Goal: Transaction & Acquisition: Purchase product/service

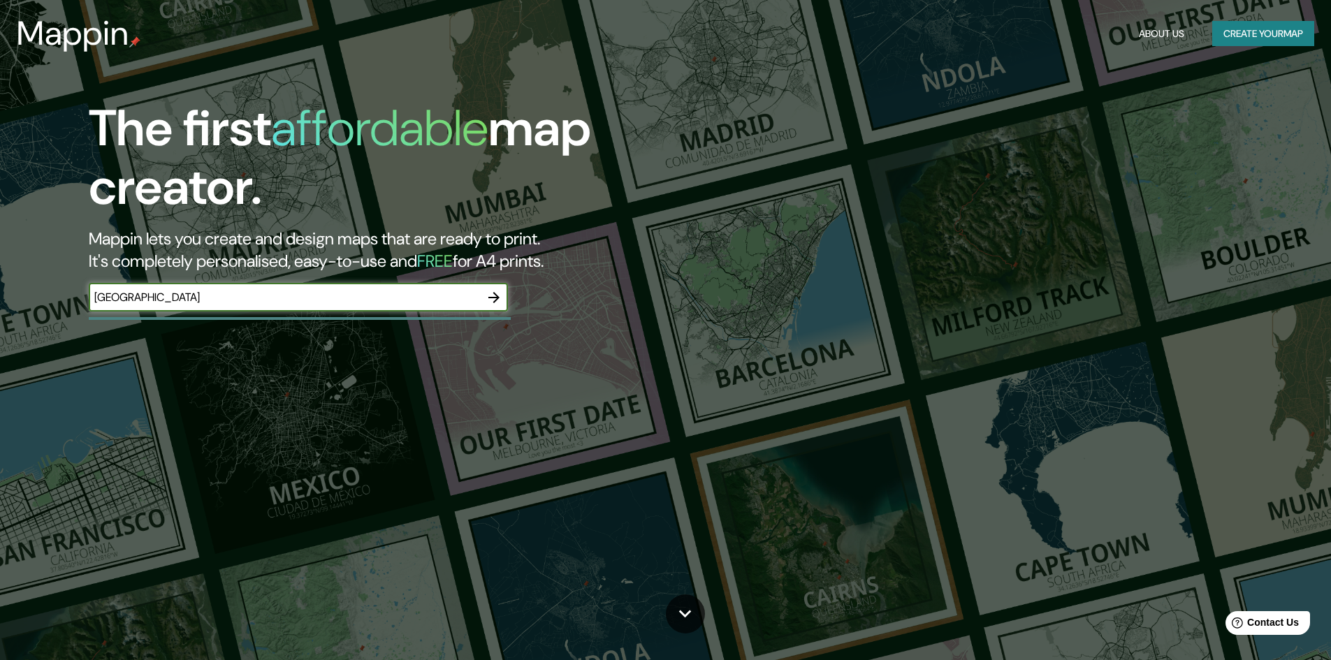
type input "[GEOGRAPHIC_DATA]"
click at [490, 297] on icon "button" at bounding box center [493, 297] width 11 height 11
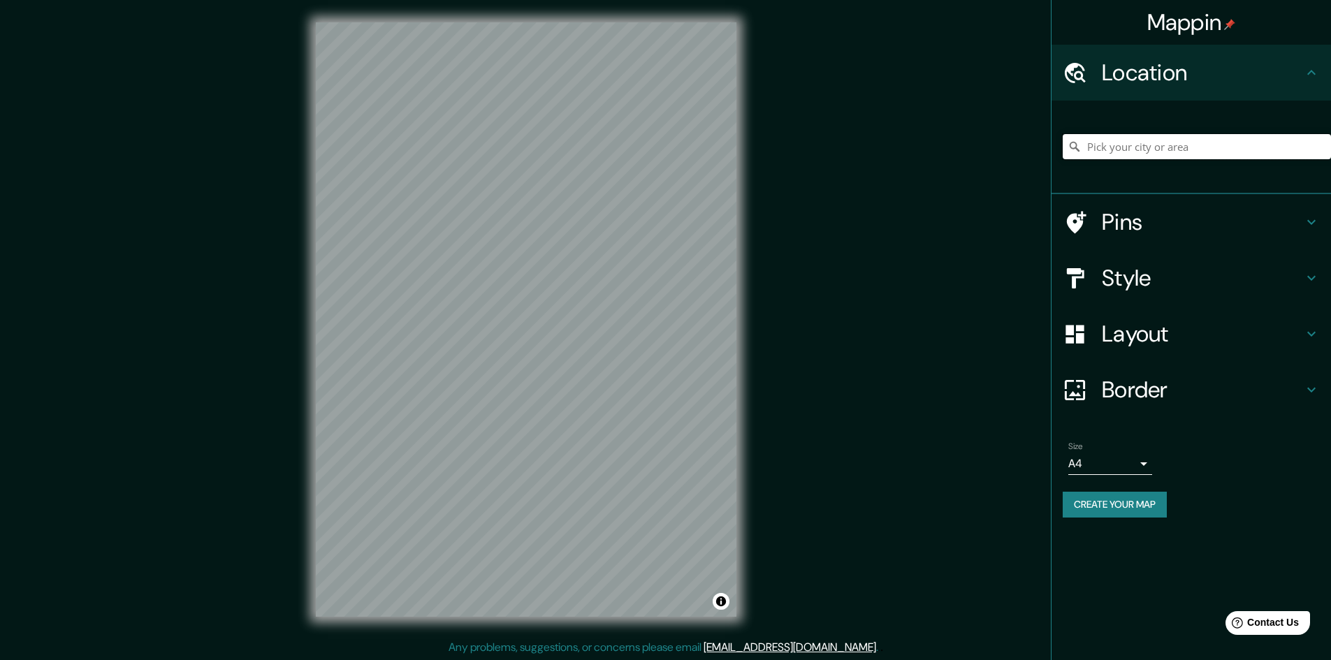
click at [1106, 145] on input "Pick your city or area" at bounding box center [1196, 146] width 268 height 25
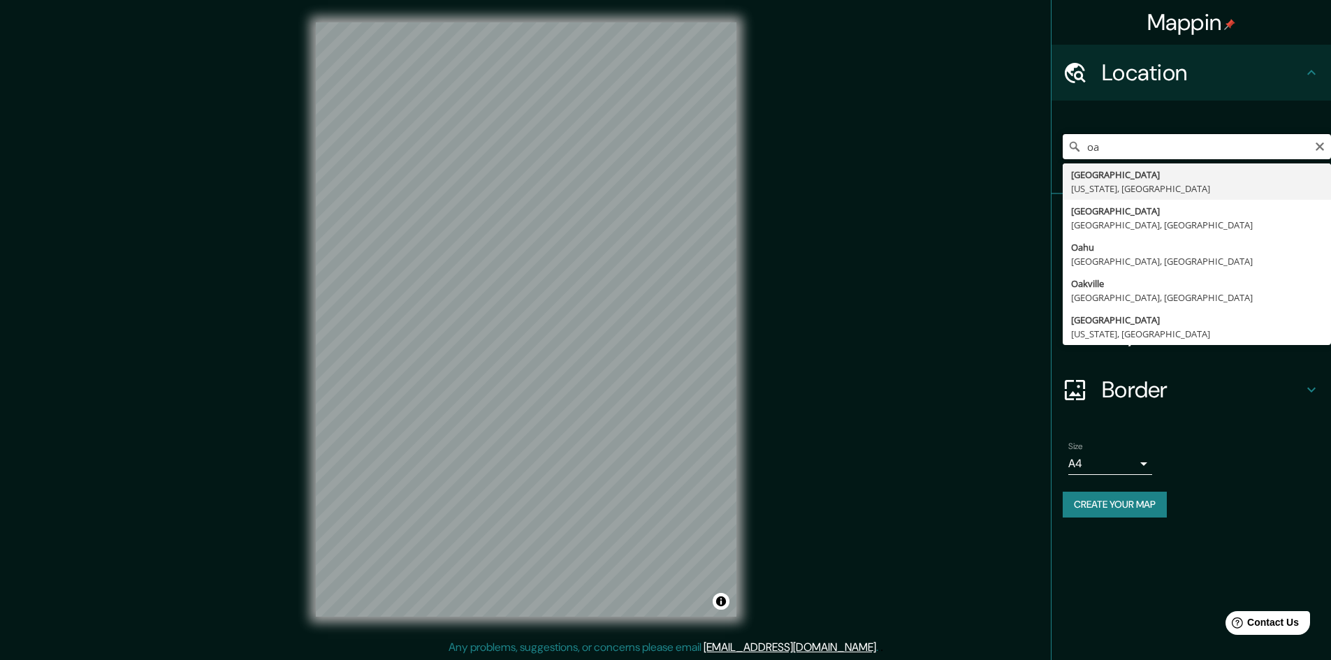
type input "o"
type input "c"
type input "[GEOGRAPHIC_DATA], [GEOGRAPHIC_DATA]"
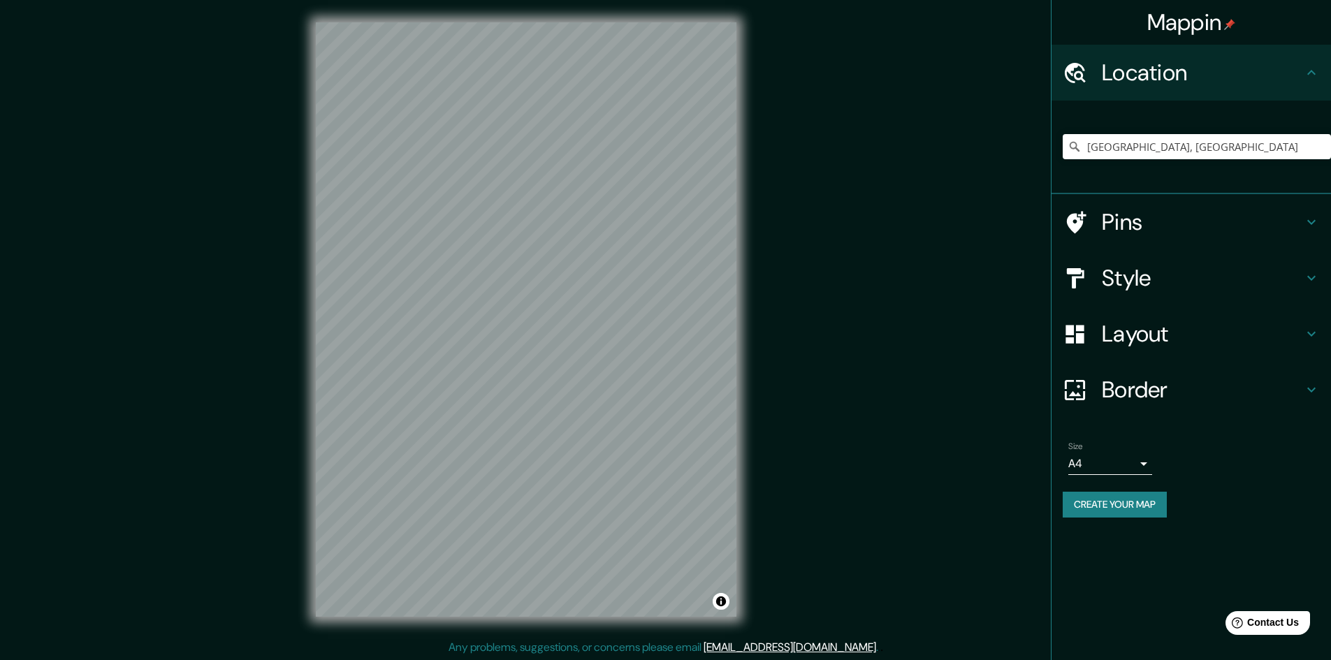
scroll to position [1, 0]
click at [1316, 158] on input "[GEOGRAPHIC_DATA], [GEOGRAPHIC_DATA]" at bounding box center [1196, 146] width 268 height 25
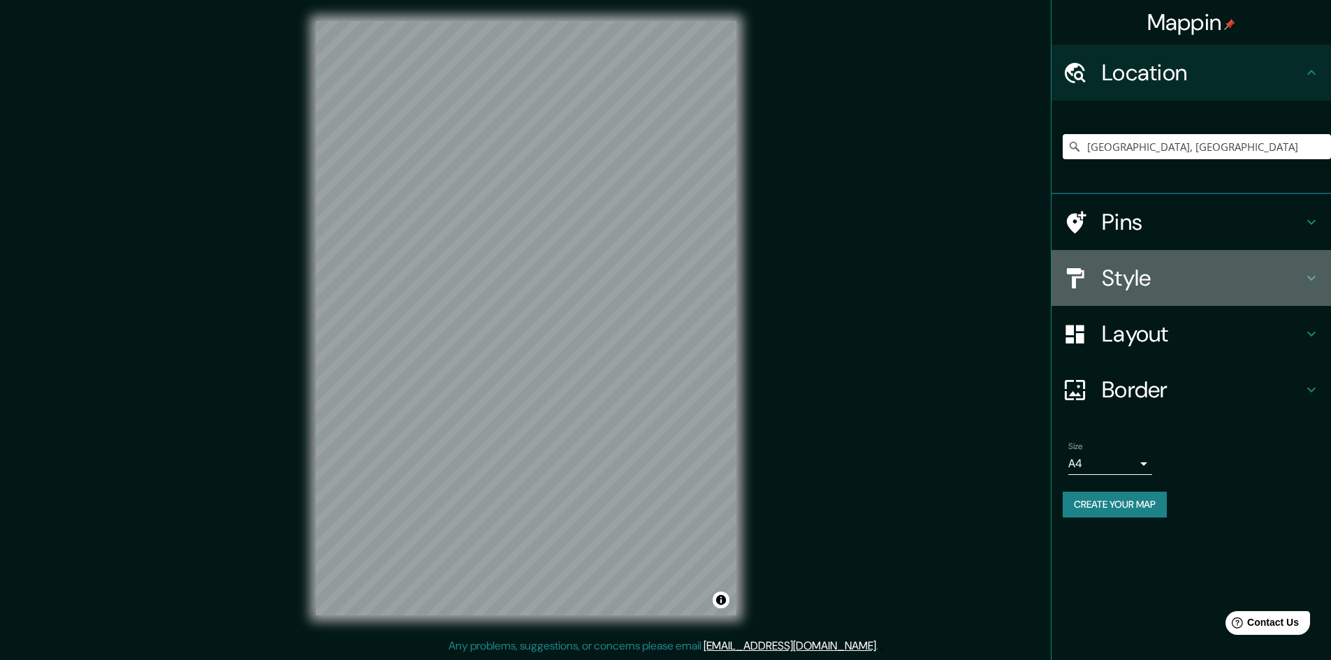
click at [1266, 272] on h4 "Style" at bounding box center [1202, 278] width 201 height 28
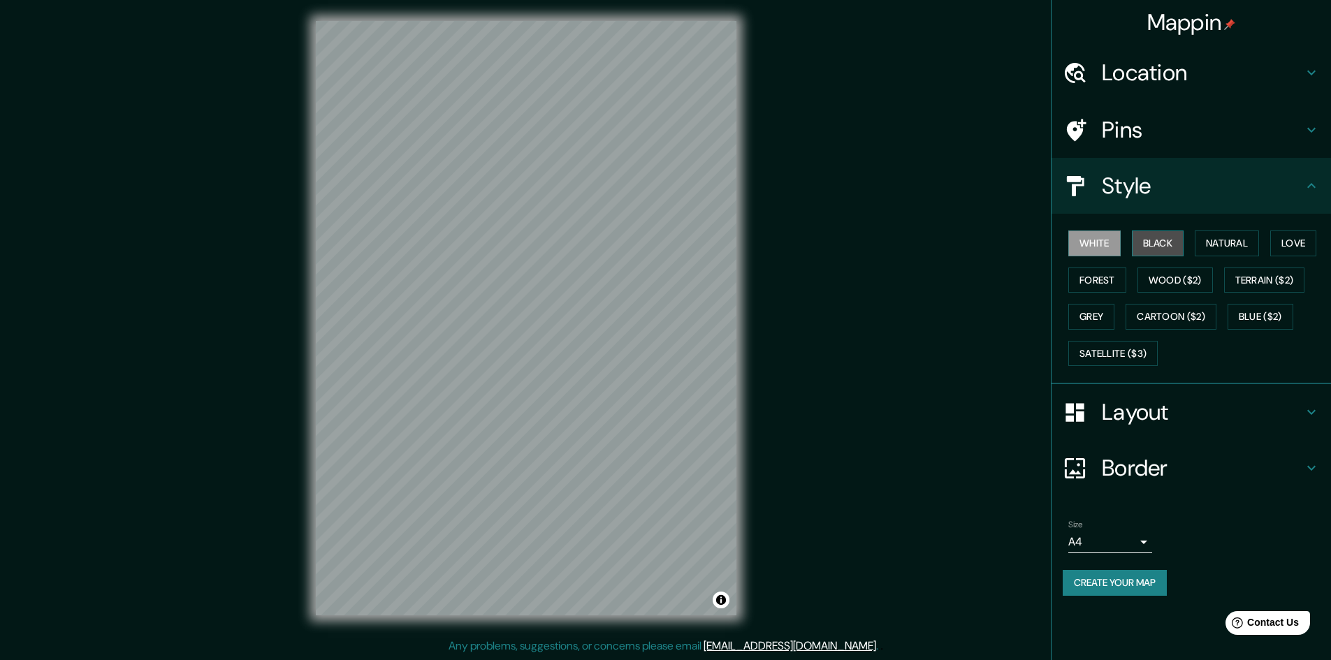
click at [1172, 253] on button "Black" at bounding box center [1158, 244] width 52 height 26
click at [1103, 285] on button "Forest" at bounding box center [1097, 281] width 58 height 26
click at [1106, 312] on button "Grey" at bounding box center [1091, 317] width 46 height 26
click at [1204, 286] on button "Wood ($2)" at bounding box center [1174, 281] width 75 height 26
click at [1303, 270] on button "Terrain ($2)" at bounding box center [1264, 281] width 81 height 26
